Goal: Communication & Community: Participate in discussion

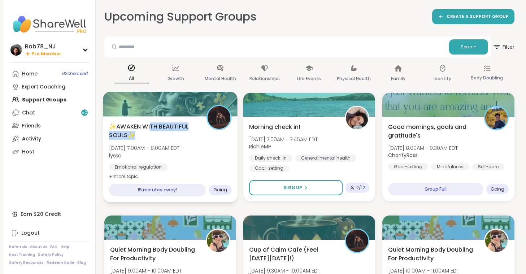
drag, startPoint x: 156, startPoint y: 134, endPoint x: 151, endPoint y: 119, distance: 15.9
click at [151, 122] on span "✨AWAKEN WITH BEAUTIFUL SOULS✨" at bounding box center [154, 131] width 90 height 18
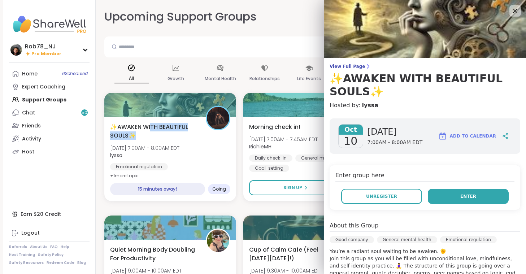
click at [475, 200] on button "Enter" at bounding box center [468, 196] width 81 height 15
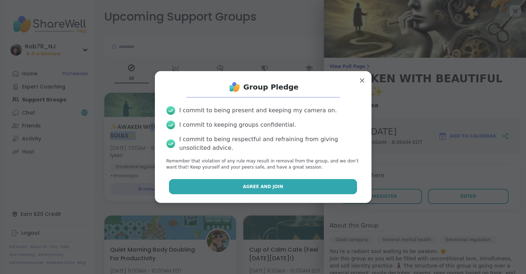
click at [272, 184] on span "Agree and Join" at bounding box center [263, 186] width 40 height 7
click at [272, 184] on button "Sign Up" at bounding box center [296, 187] width 94 height 15
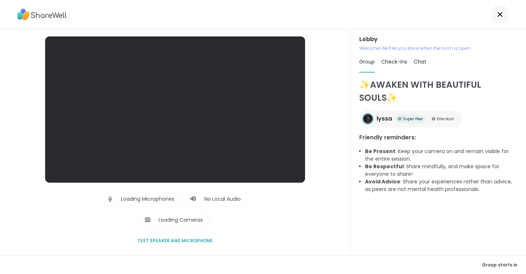
drag, startPoint x: 272, startPoint y: 184, endPoint x: 345, endPoint y: 203, distance: 75.4
click at [345, 203] on div "Lobby | Loading Microphones | No Local Audio | Loading Cameras Test speaker and…" at bounding box center [175, 142] width 351 height 226
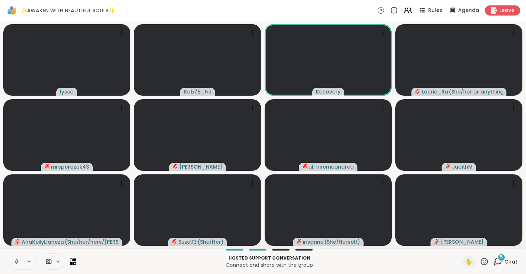
click at [21, 260] on button at bounding box center [16, 261] width 14 height 15
click at [31, 260] on icon at bounding box center [29, 262] width 6 height 6
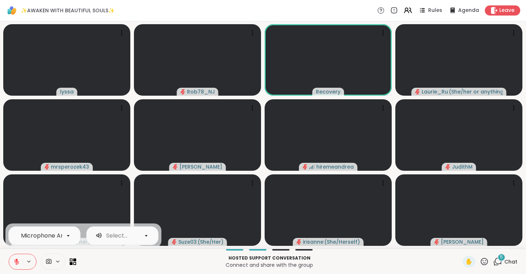
click at [54, 264] on span at bounding box center [48, 261] width 14 height 7
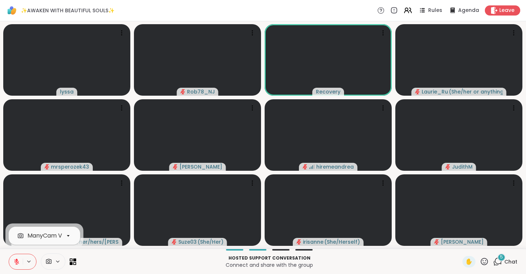
click at [44, 237] on div "ManyCam Virtual Webcam" at bounding box center [65, 235] width 77 height 9
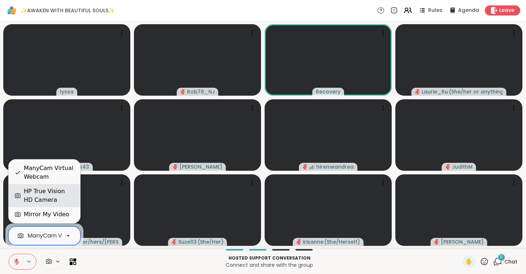
click at [47, 189] on div "HP True Vision HD Camera" at bounding box center [49, 195] width 51 height 17
